Goal: Task Accomplishment & Management: Use online tool/utility

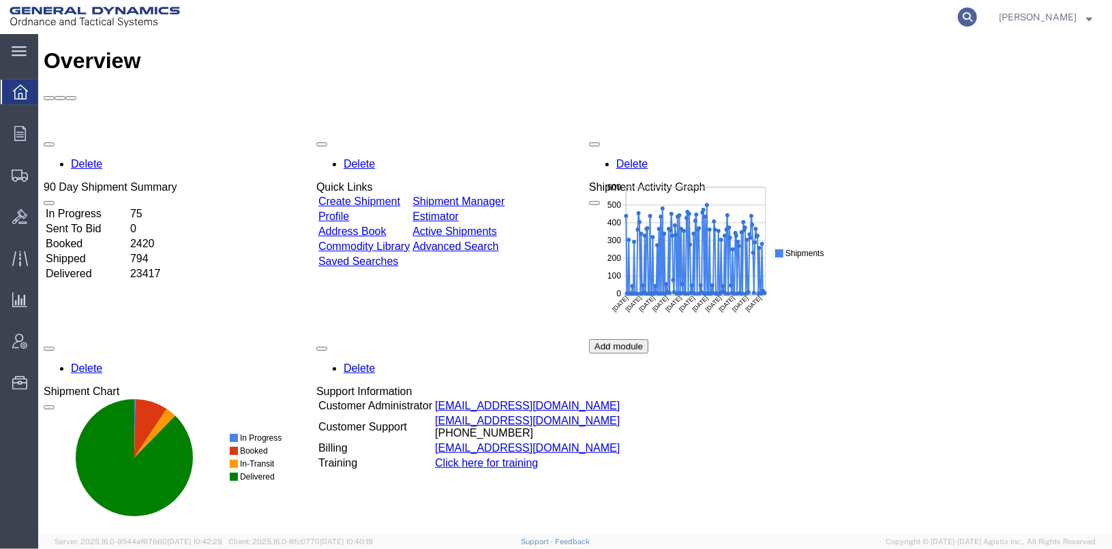
click at [977, 14] on icon at bounding box center [967, 16] width 19 height 19
click at [872, 11] on input "search" at bounding box center [750, 17] width 414 height 33
type input "56401722"
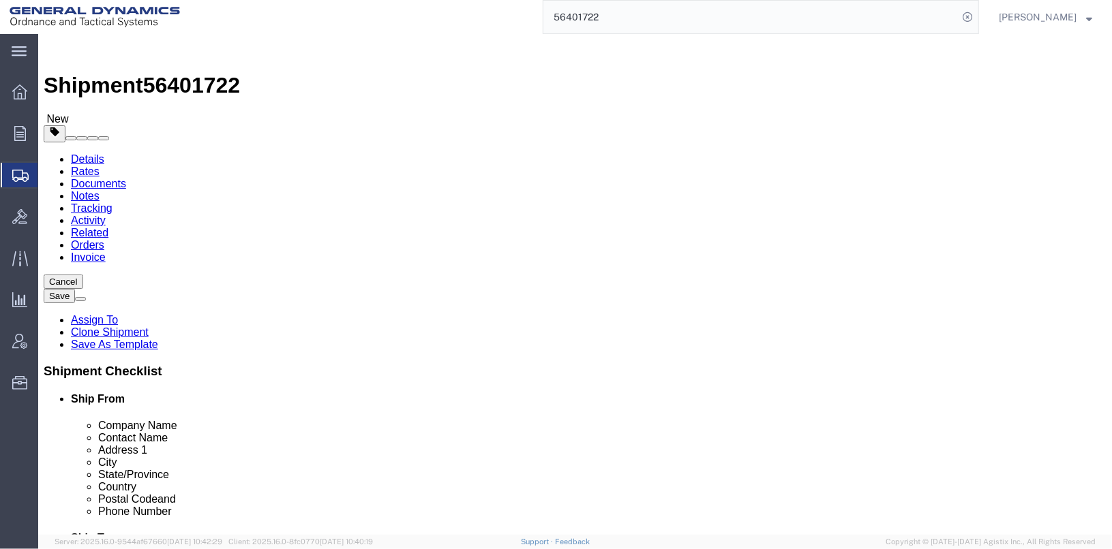
select select
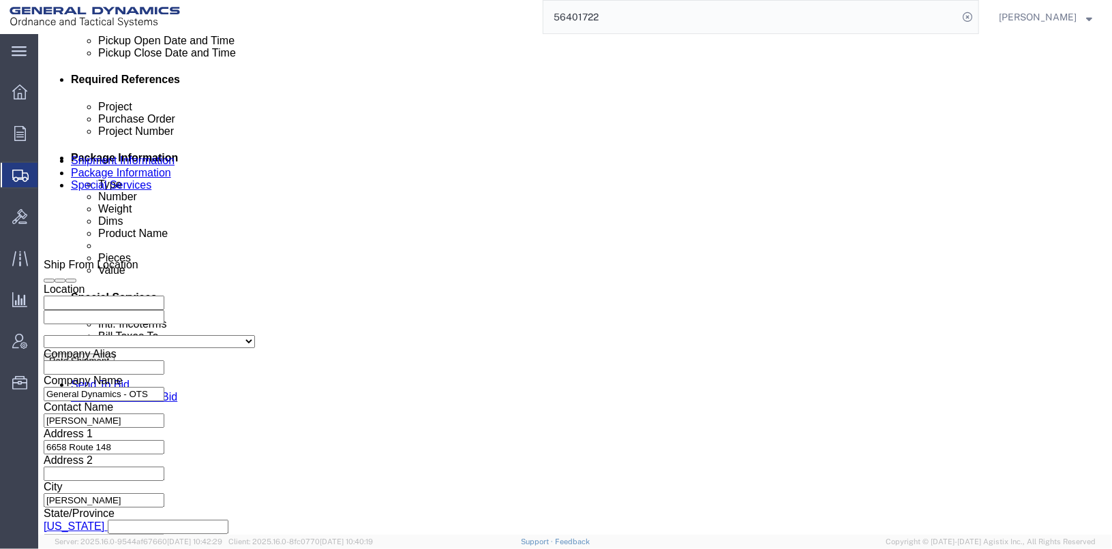
scroll to position [682, 0]
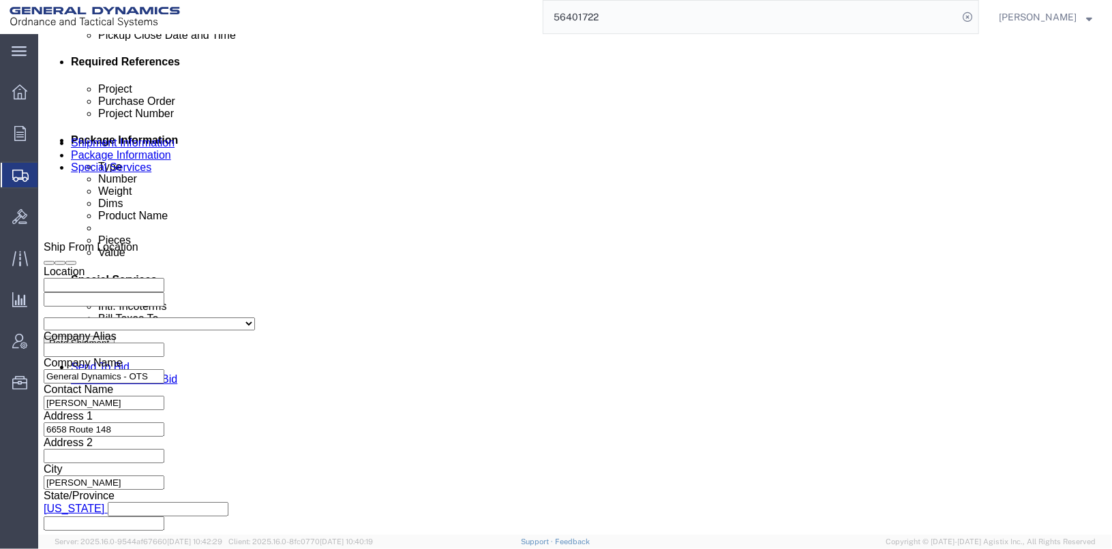
click input "TRK- TLR-"
click input "TRK-255018 TLR-"
type input "TRK-255018 TLR-224051"
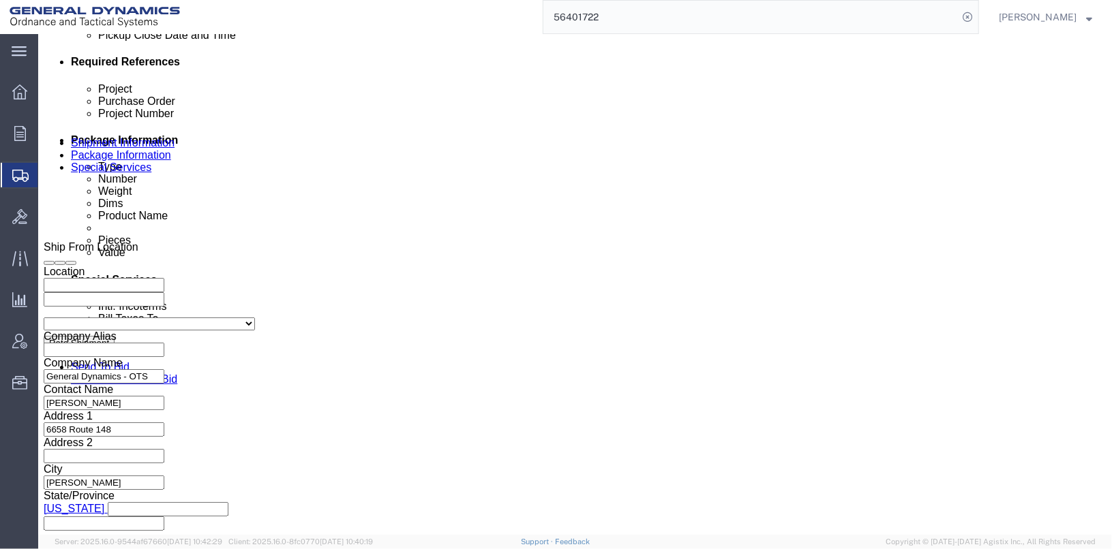
click button "Continue"
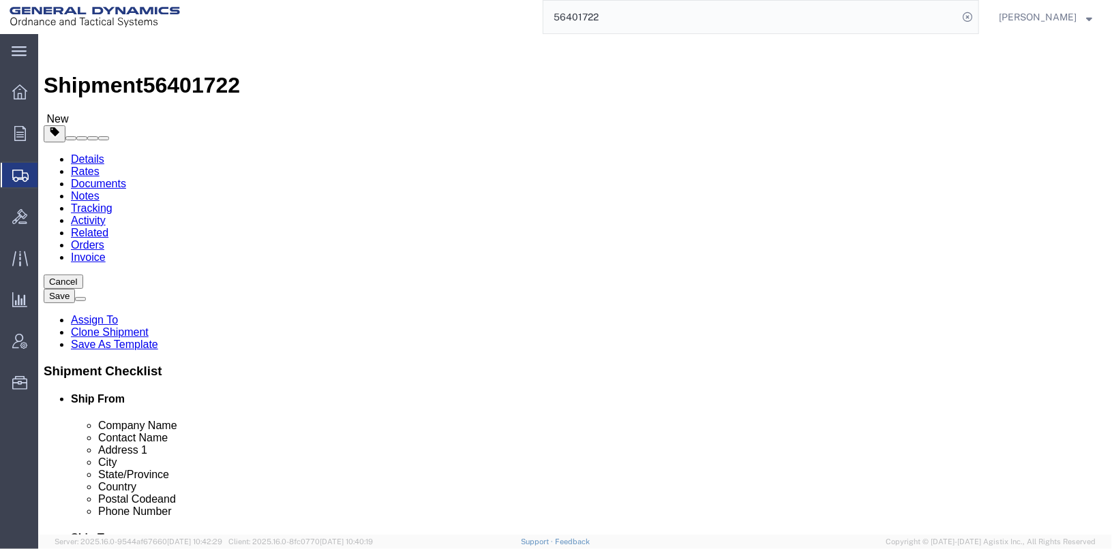
click button "Continue"
click span "Dual Driver Protective Service (DDP), Satellite Motor Surveillance Service (SNS…"
click button "Save"
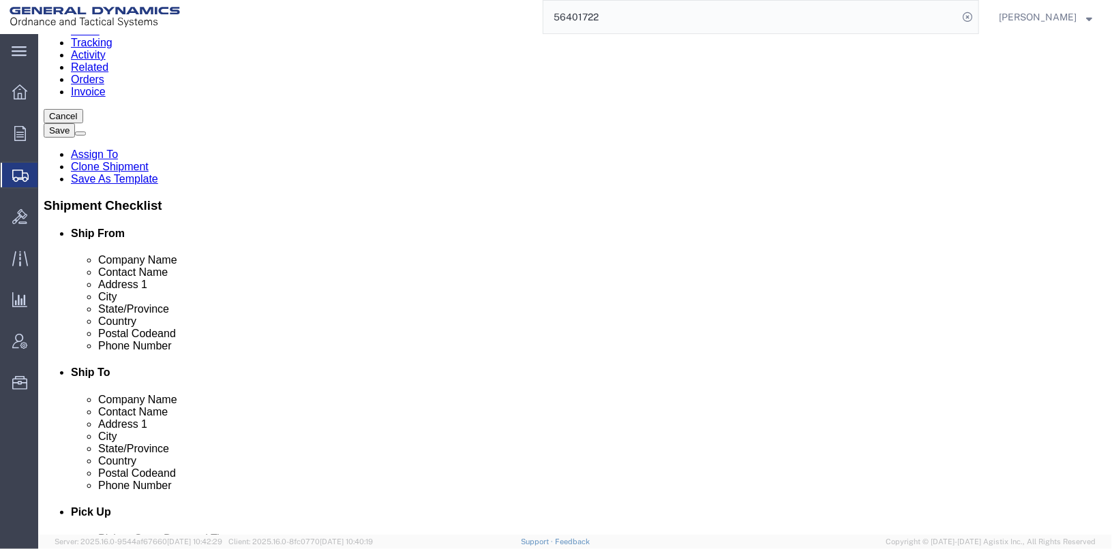
scroll to position [409, 0]
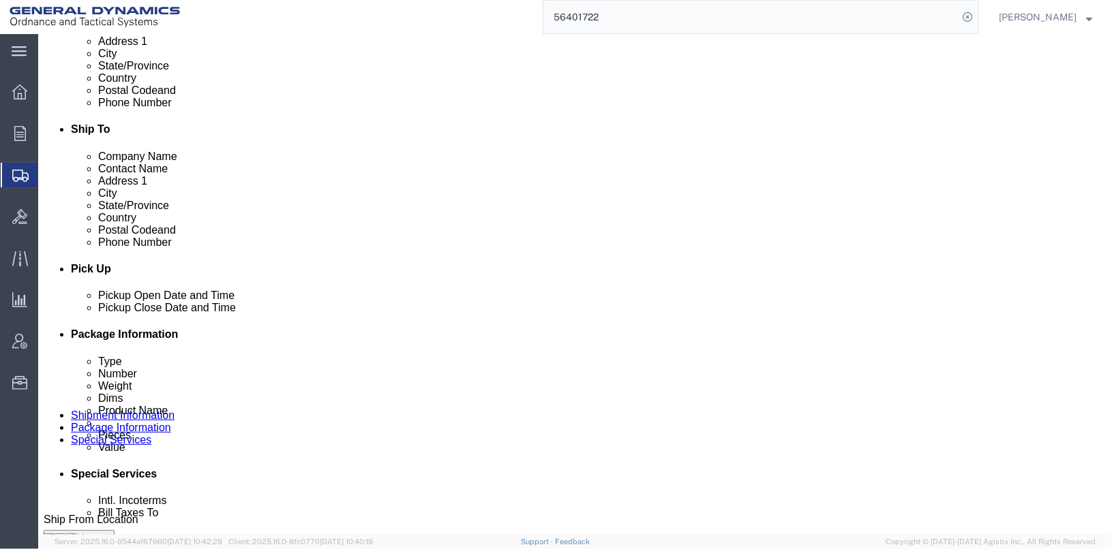
click button "Rate Shipment"
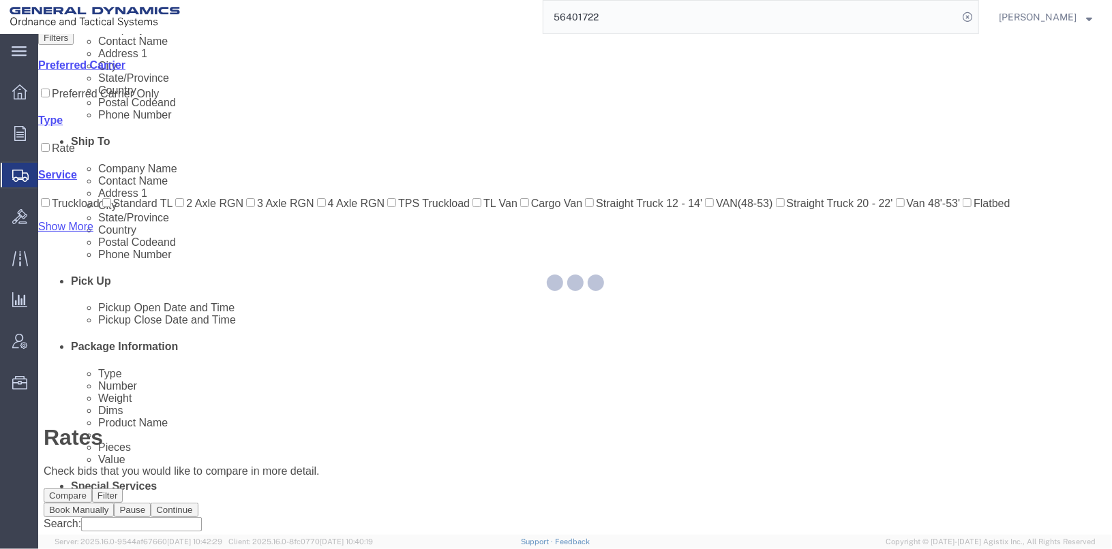
scroll to position [46, 0]
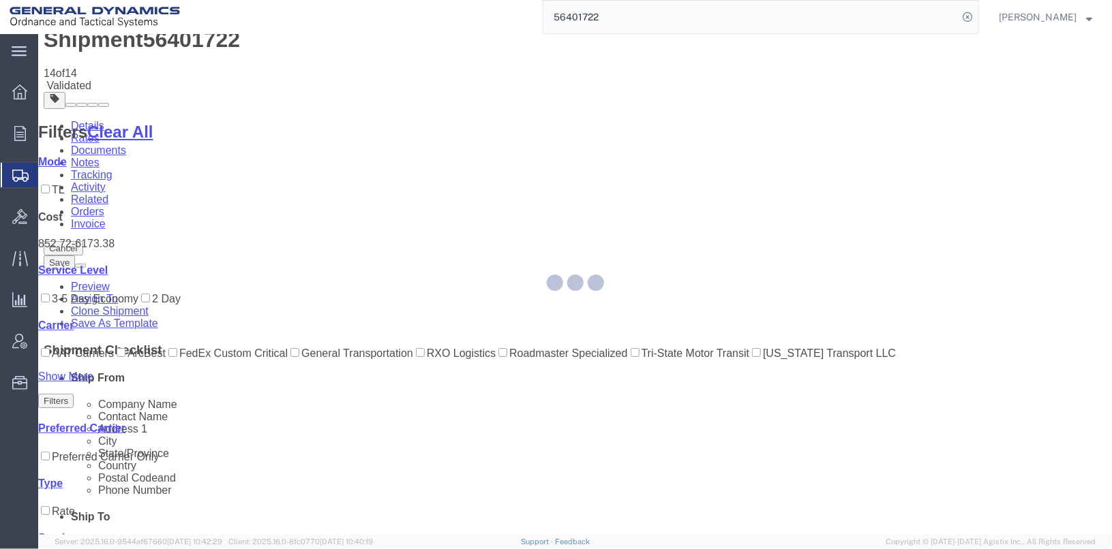
scroll to position [0, 0]
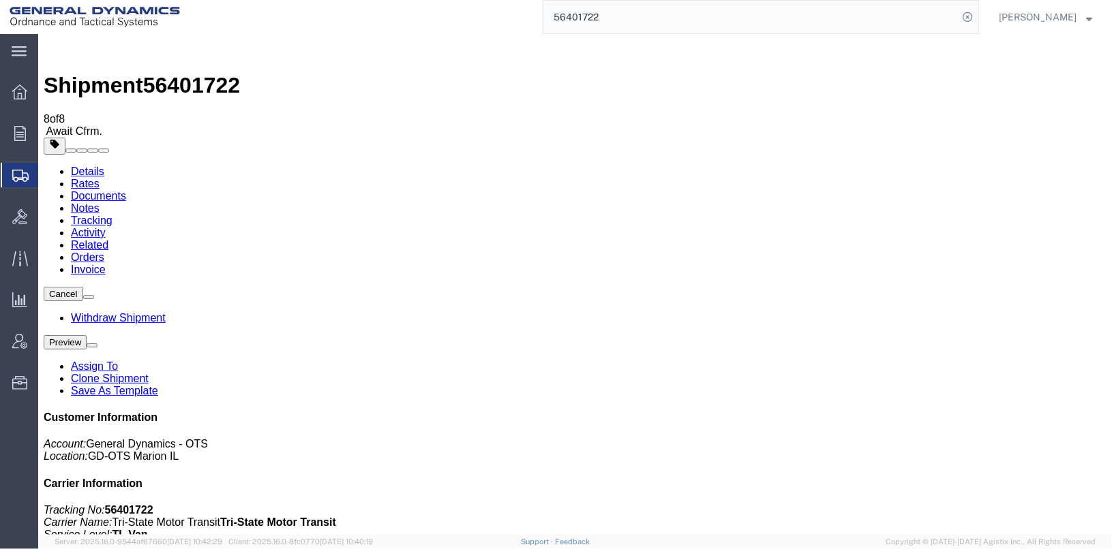
checkbox input "true"
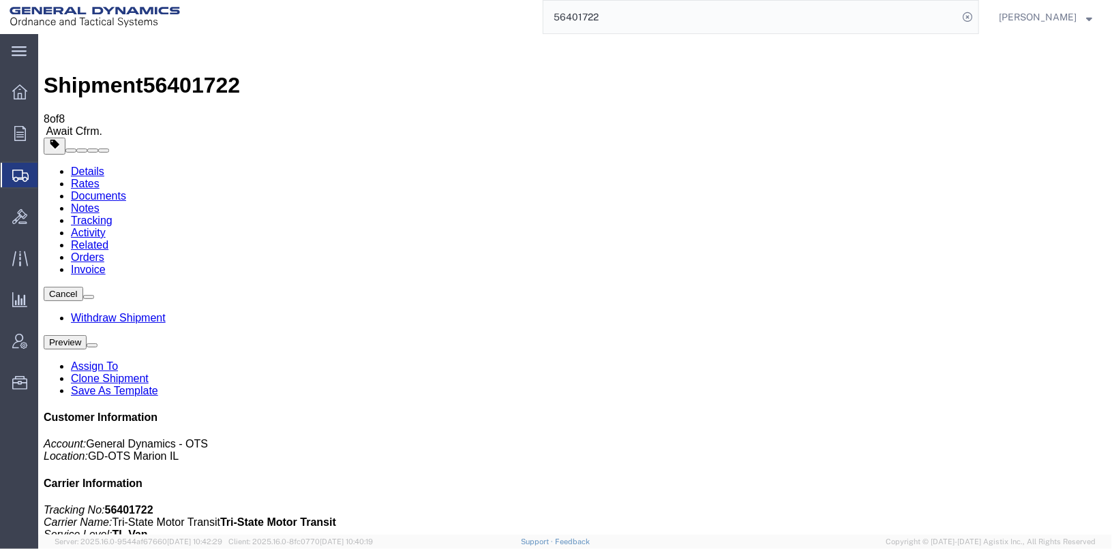
checkbox input "false"
select select "2"
